Goal: Find specific page/section: Find specific page/section

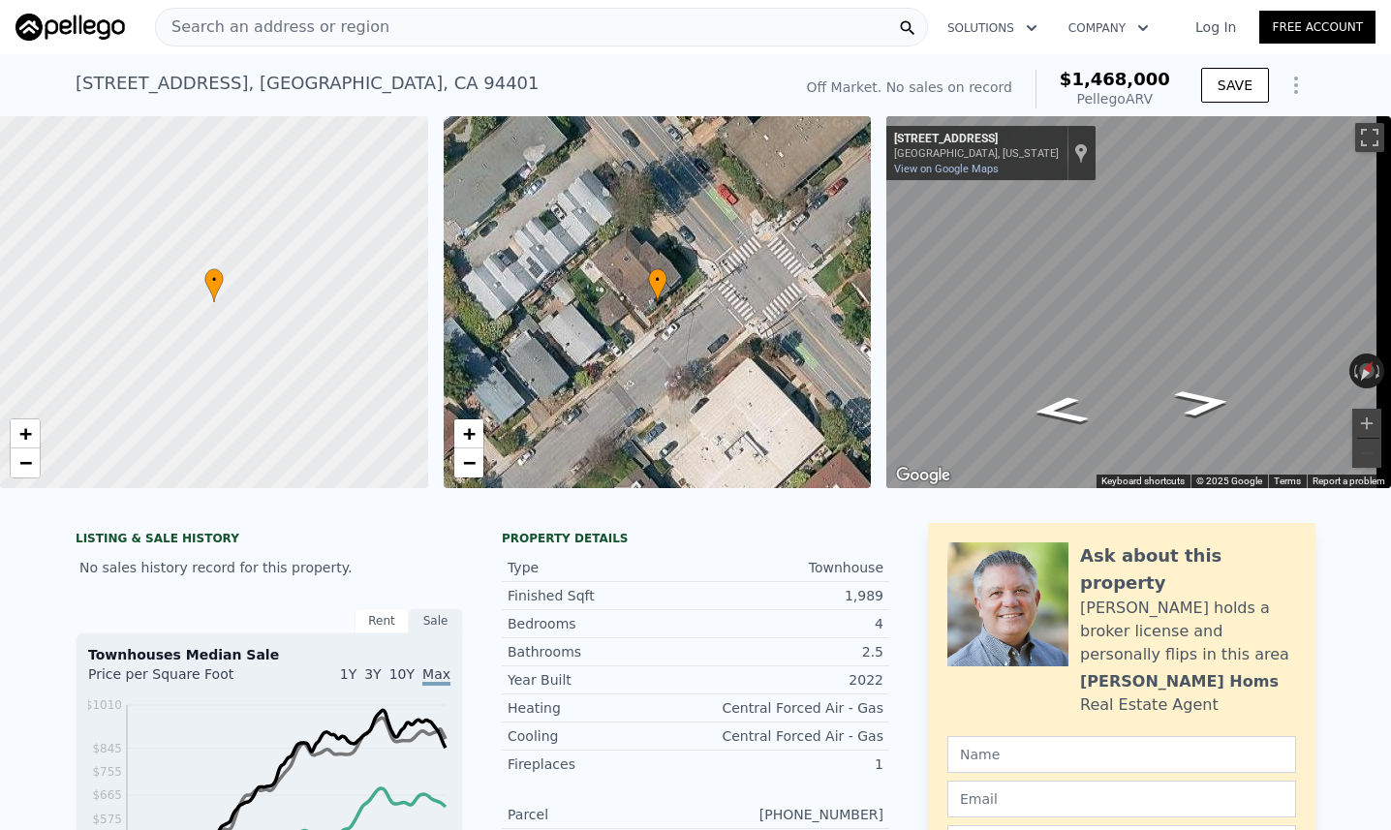
click at [412, 41] on div "Search an address or region" at bounding box center [541, 27] width 773 height 39
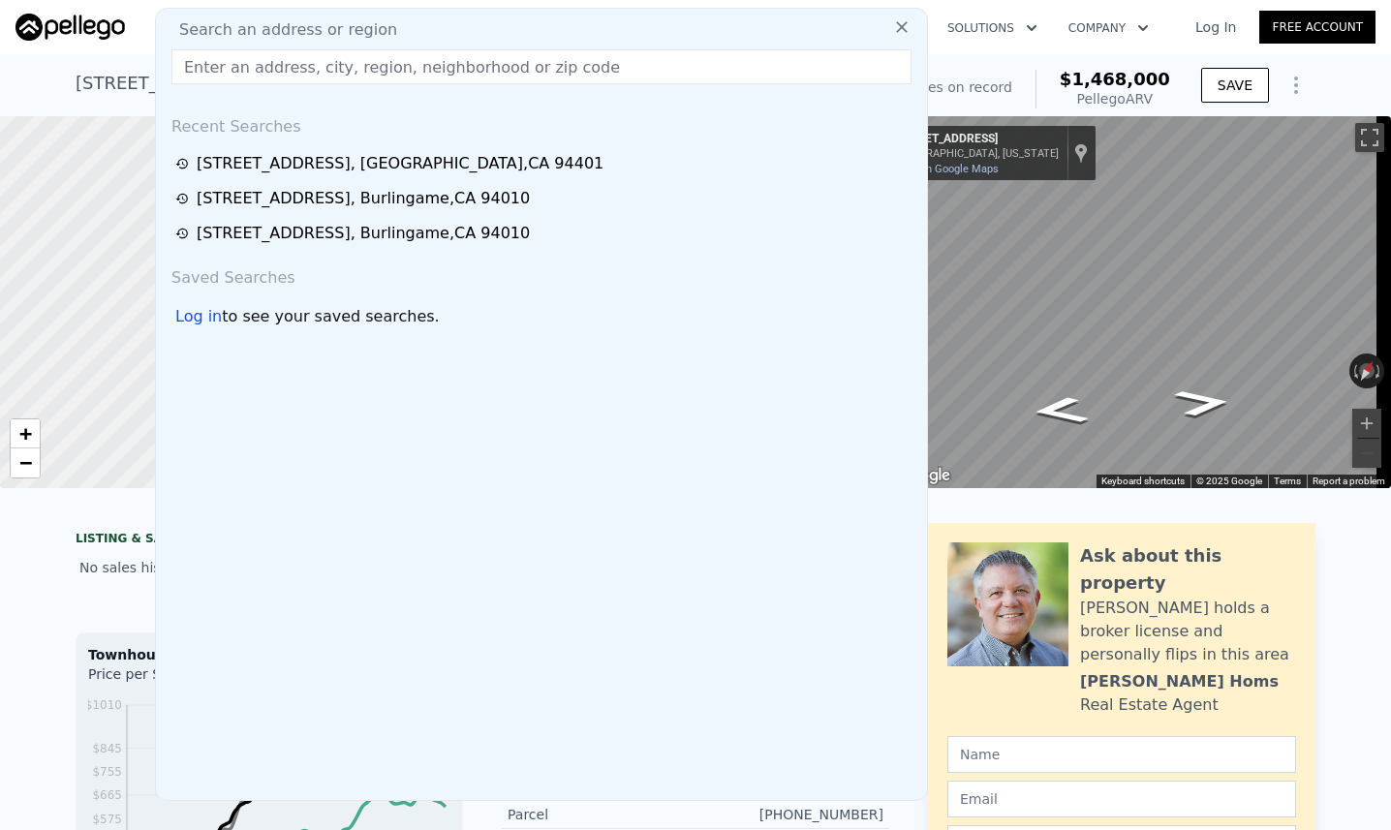
type input "[STREET_ADDRESS][PERSON_NAME]"
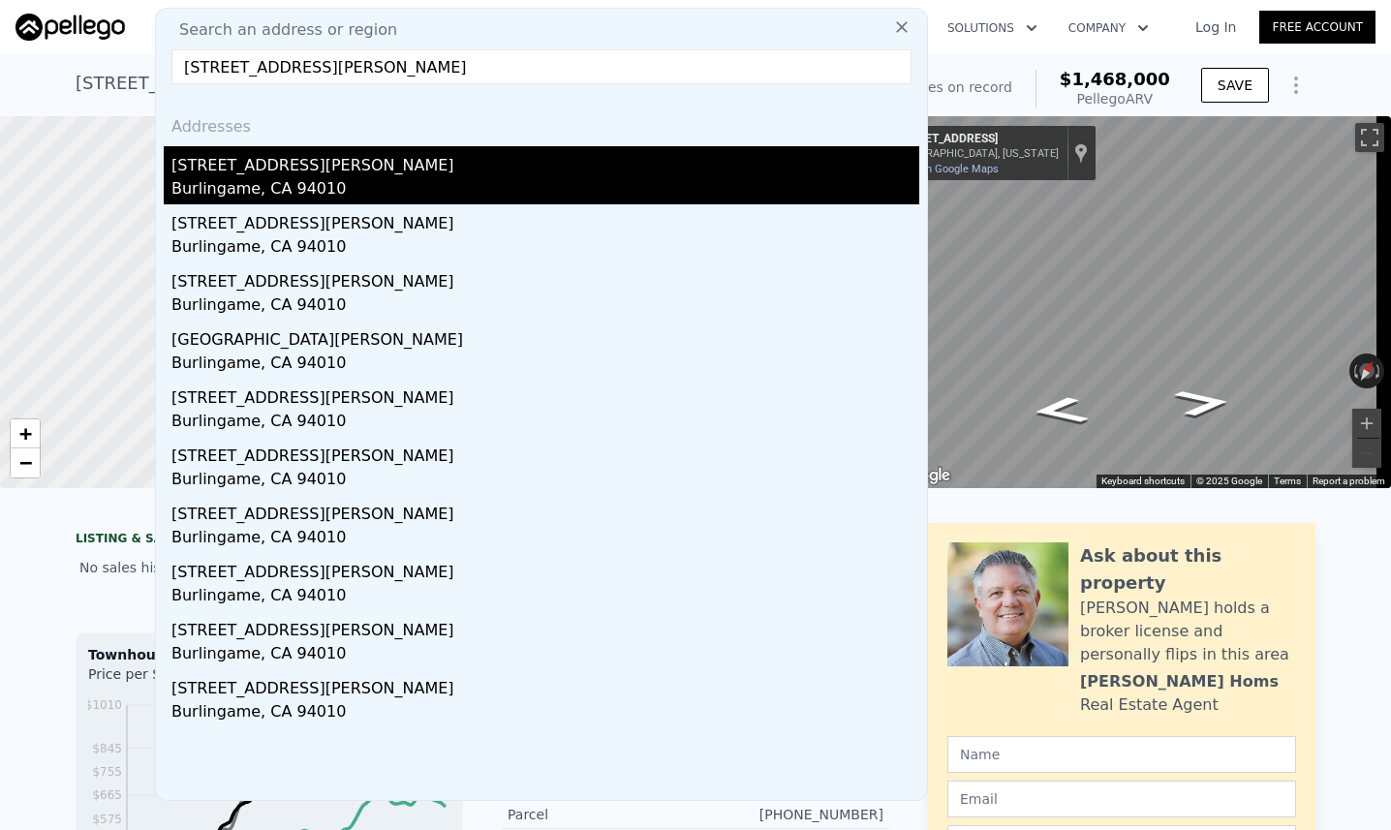
click at [297, 168] on div "[STREET_ADDRESS][PERSON_NAME]" at bounding box center [545, 161] width 748 height 31
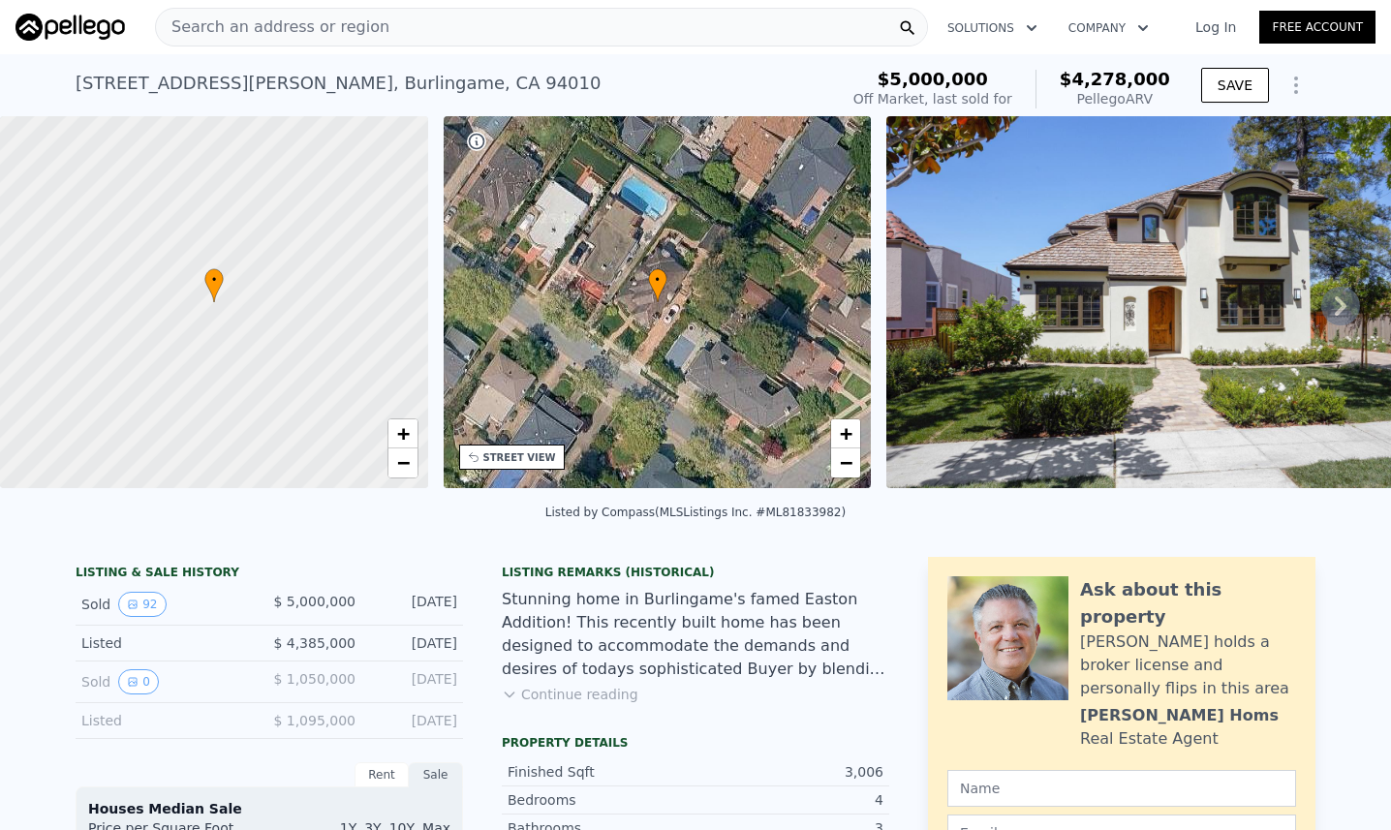
click at [1099, 301] on img at bounding box center [1165, 302] width 558 height 372
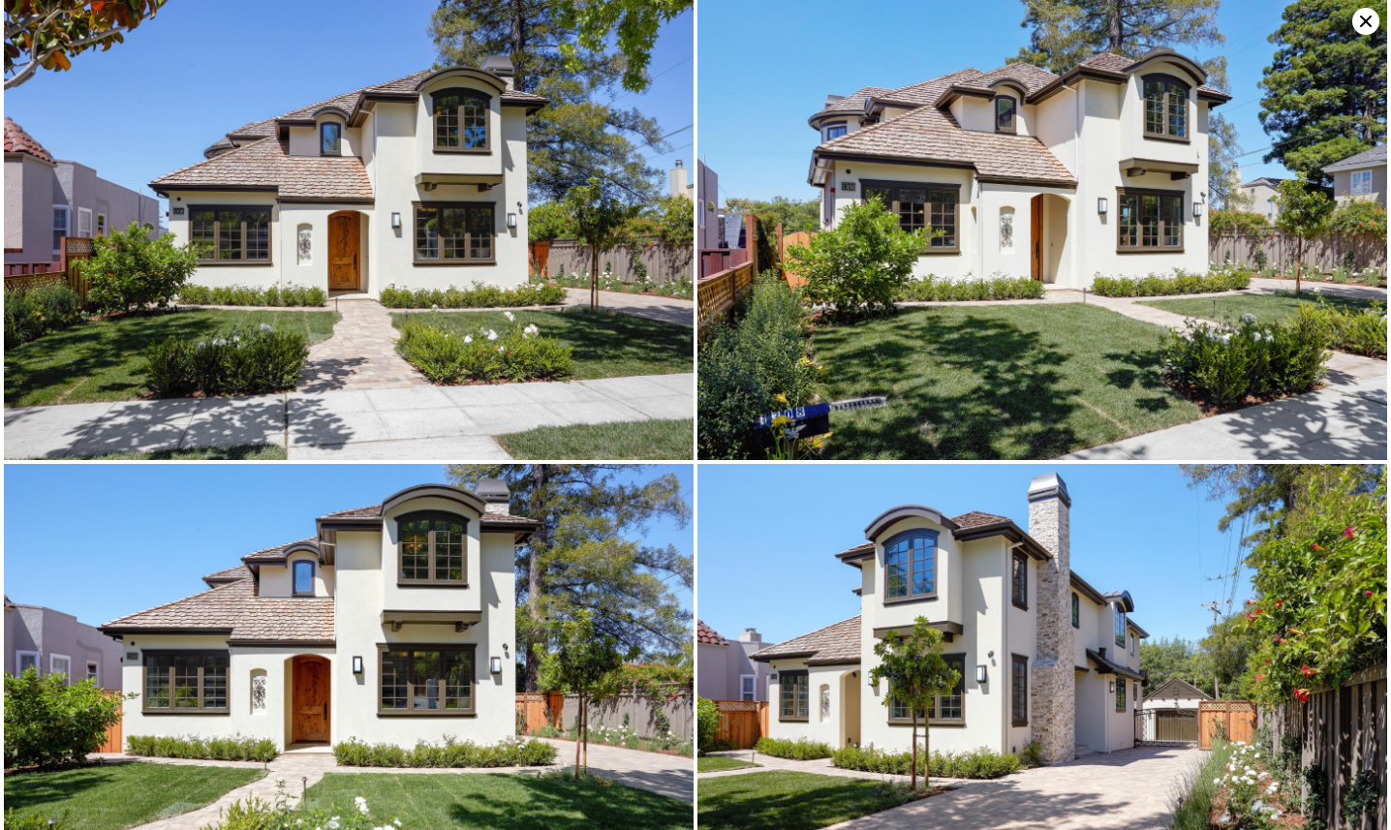
click at [1363, 9] on icon at bounding box center [1365, 21] width 27 height 27
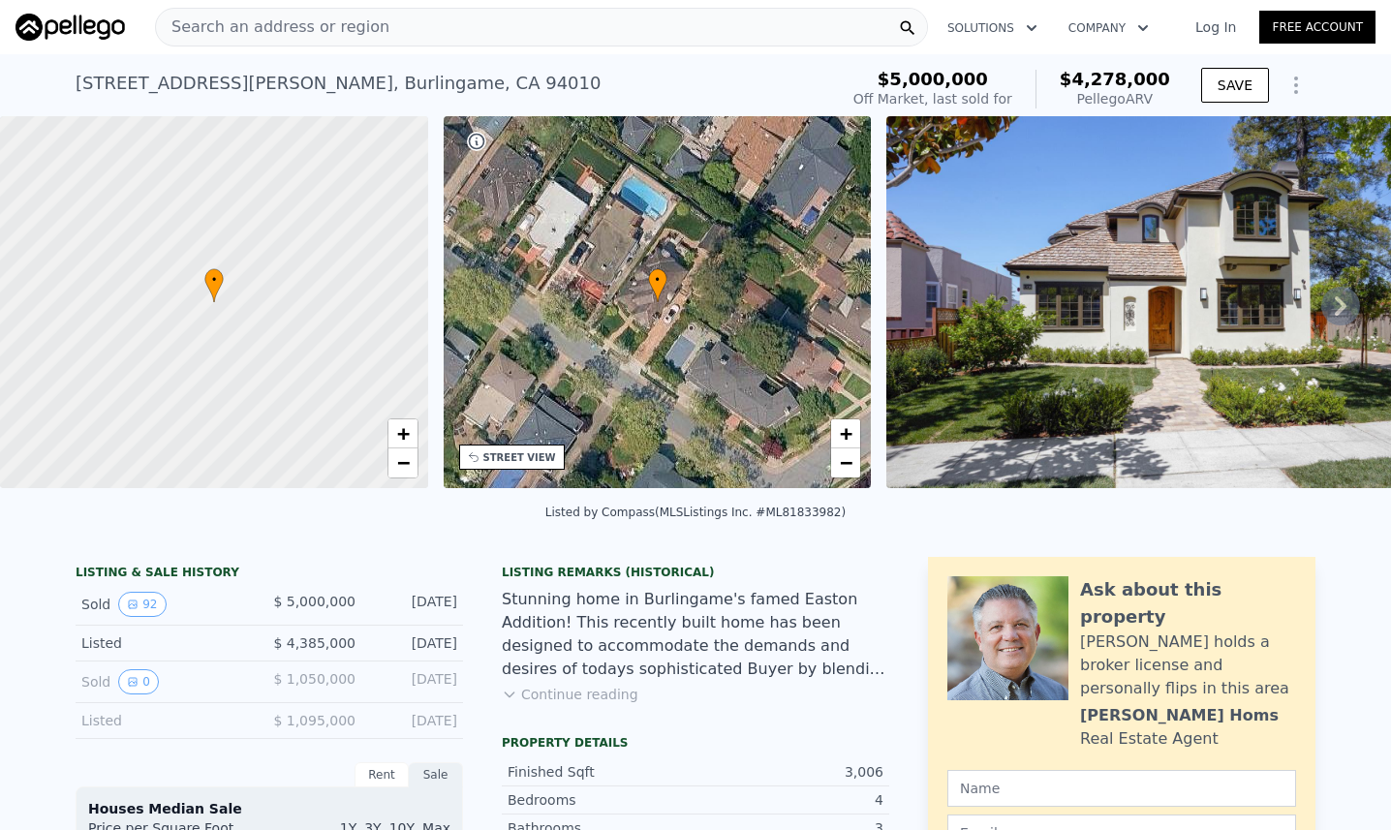
click at [1048, 306] on img at bounding box center [1165, 302] width 558 height 372
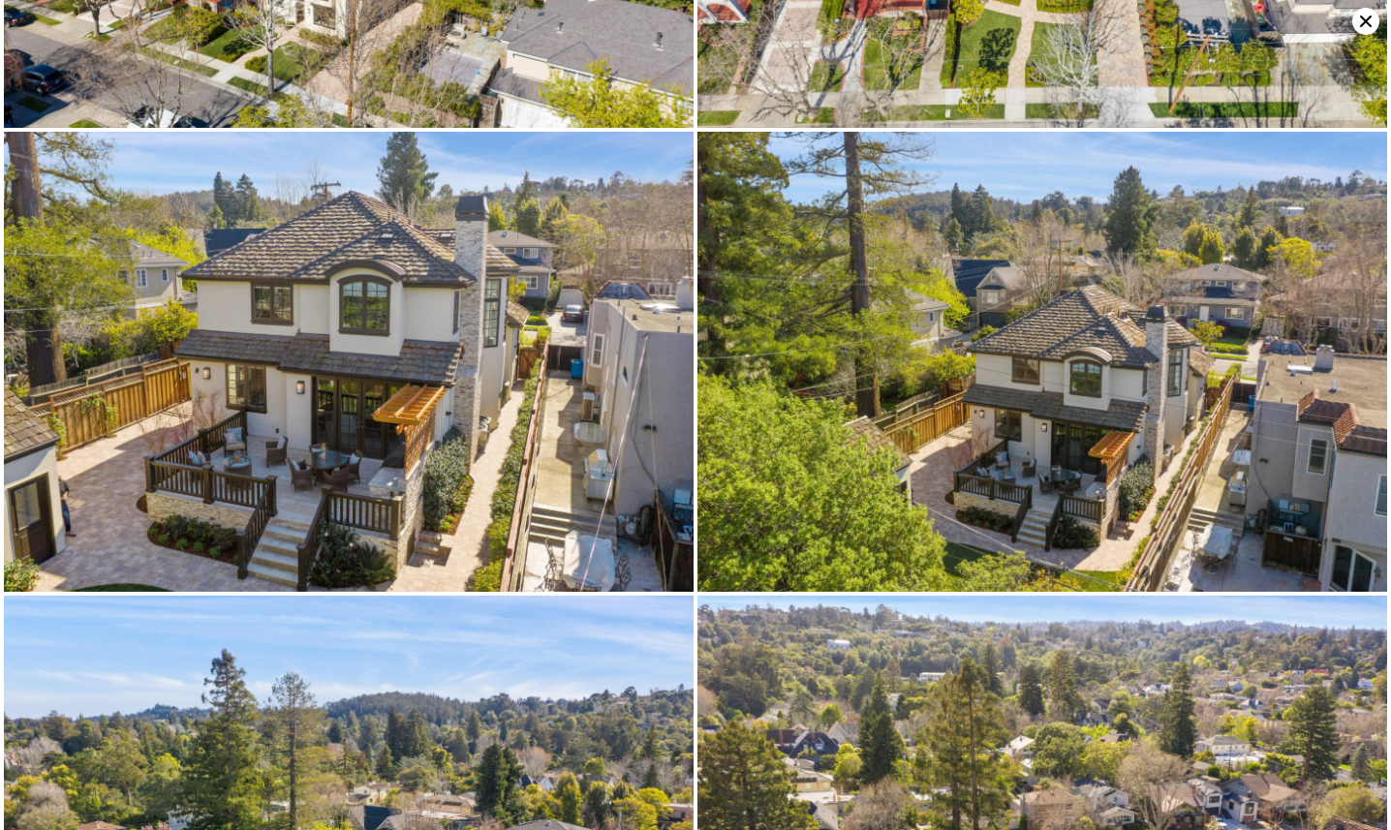
scroll to position [20270, 0]
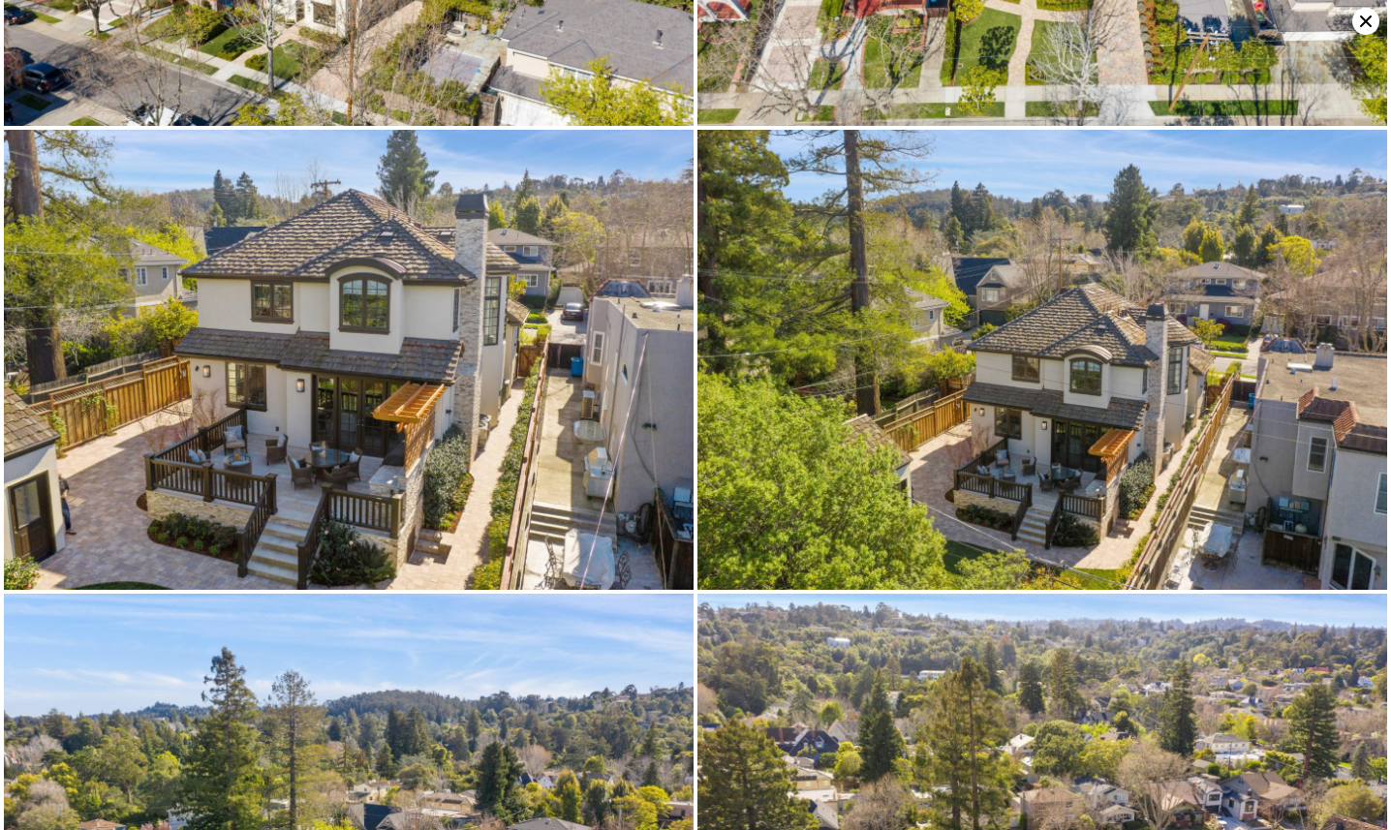
click at [1362, 15] on icon at bounding box center [1365, 21] width 27 height 27
